Goal: Information Seeking & Learning: Learn about a topic

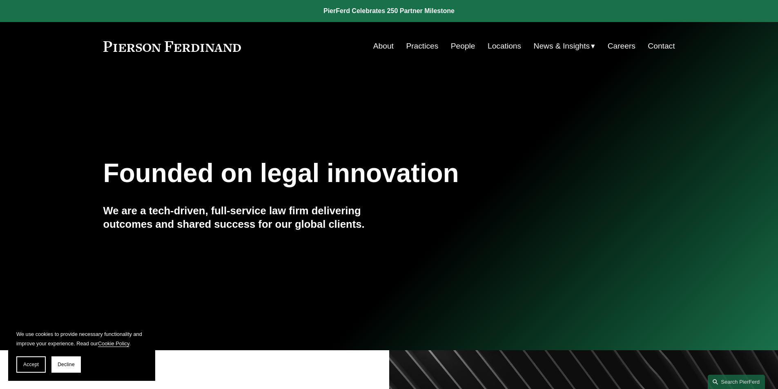
click at [454, 40] on link "People" at bounding box center [463, 46] width 24 height 16
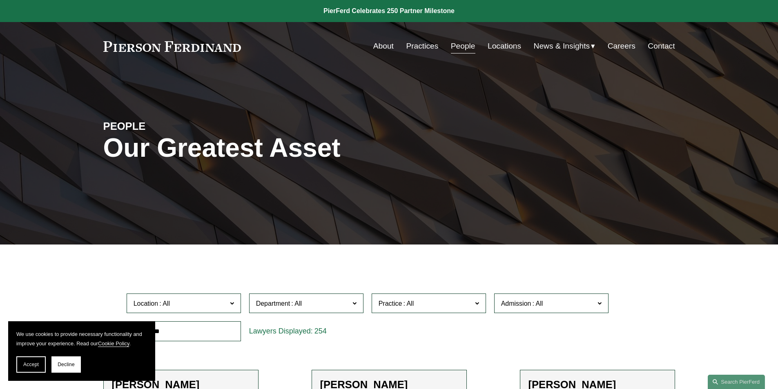
click at [453, 44] on link "People" at bounding box center [463, 46] width 24 height 16
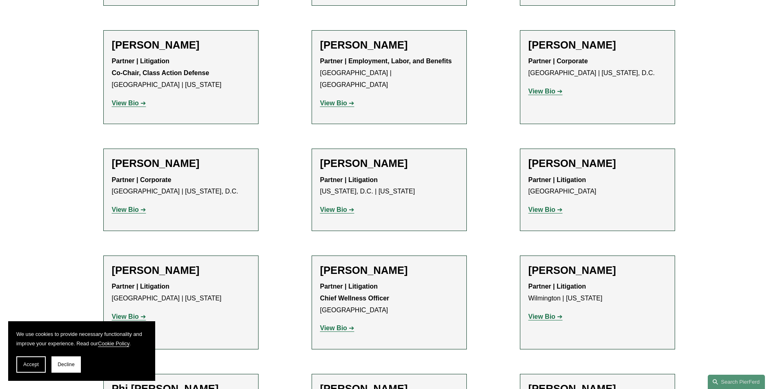
scroll to position [6408, 0]
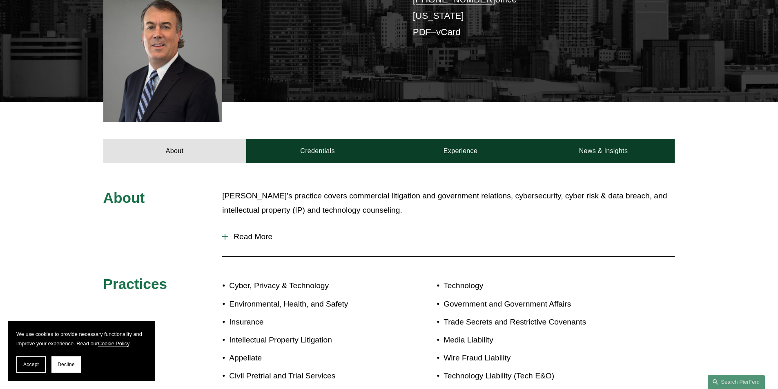
scroll to position [163, 0]
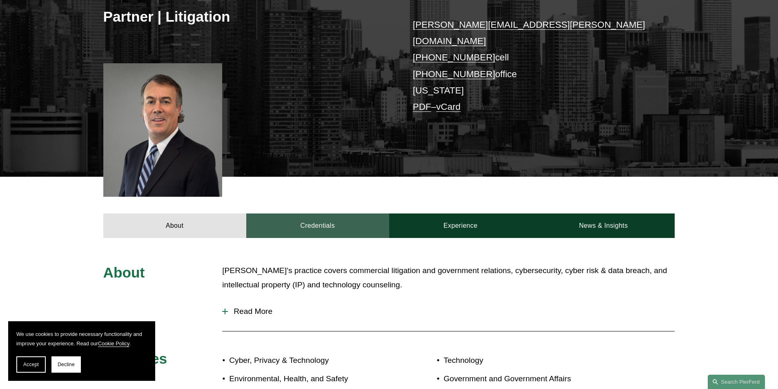
click at [331, 215] on link "Credentials" at bounding box center [317, 225] width 143 height 24
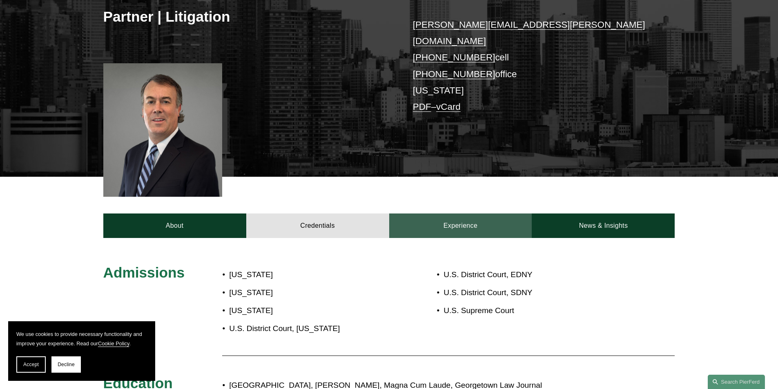
click at [464, 213] on link "Experience" at bounding box center [460, 225] width 143 height 24
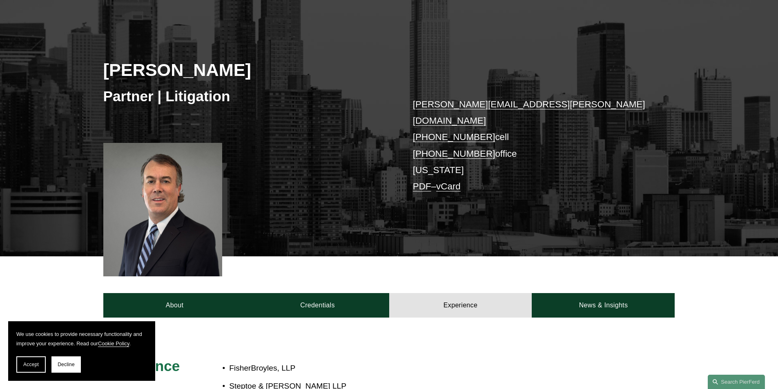
scroll to position [82, 0]
